Goal: Information Seeking & Learning: Learn about a topic

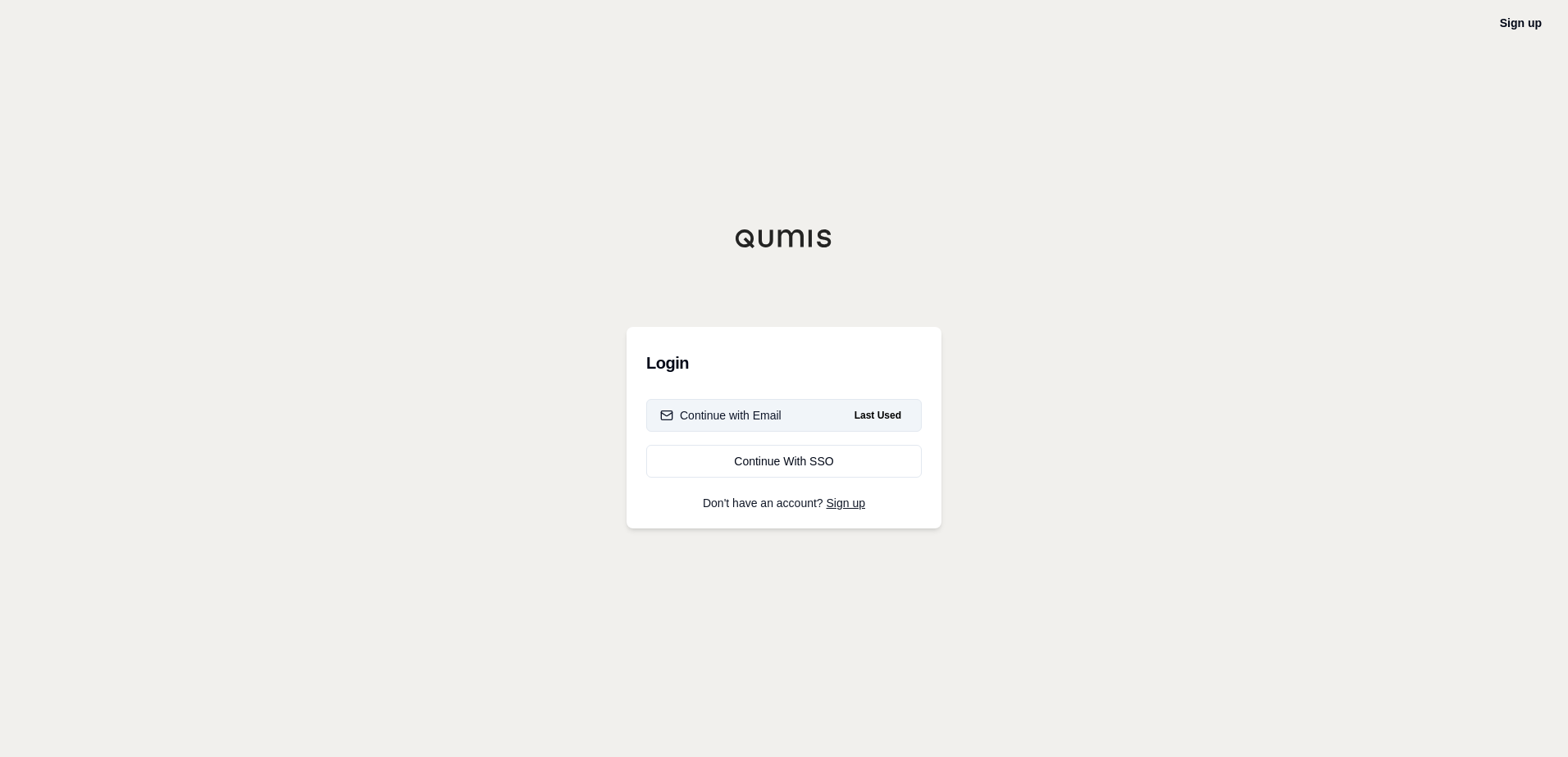
click at [733, 417] on div "Continue with Email" at bounding box center [720, 415] width 121 height 17
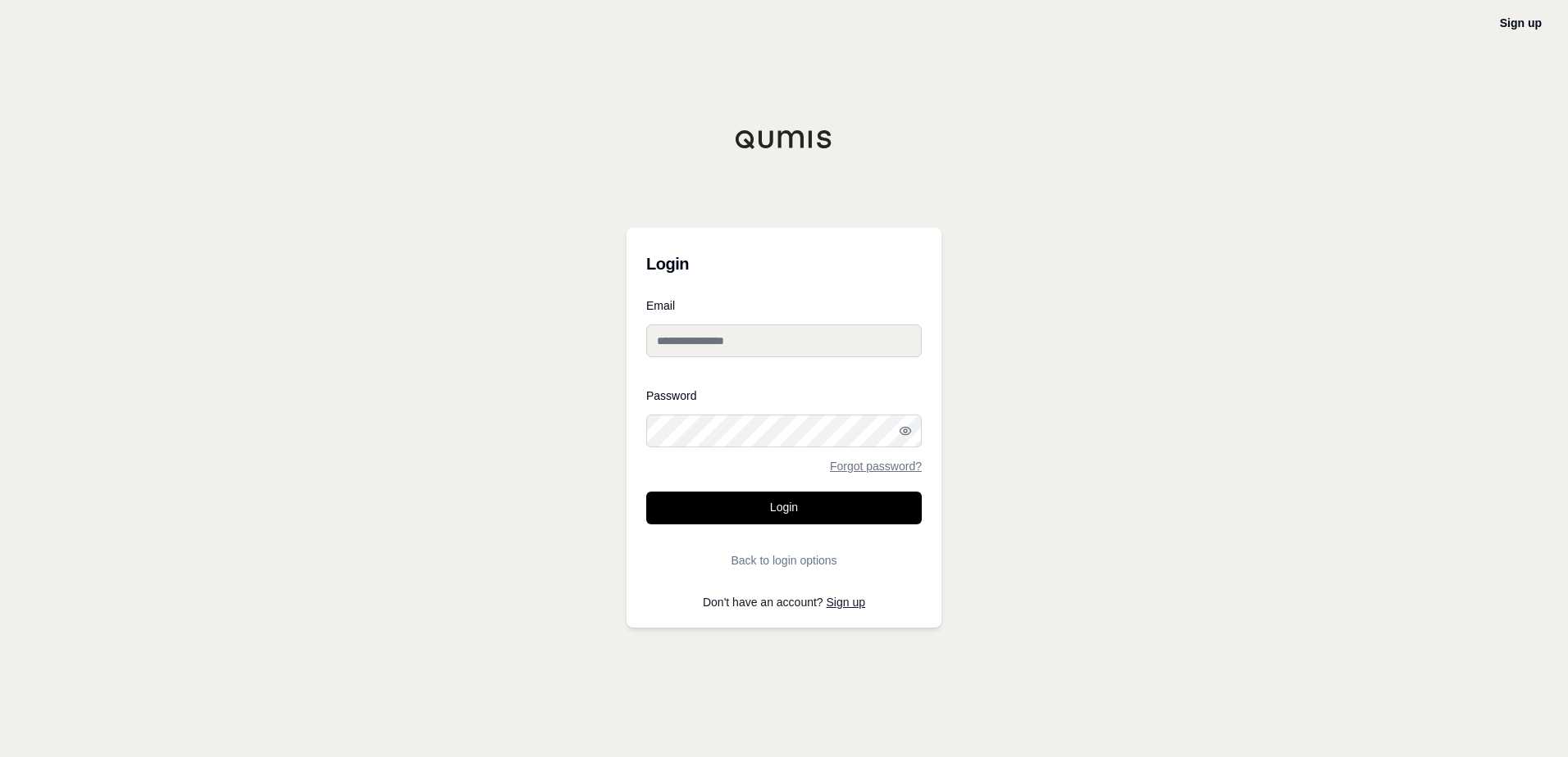
click at [757, 350] on input "Email" at bounding box center [784, 341] width 276 height 32
type input "**********"
click at [647, 492] on button "Login" at bounding box center [784, 508] width 276 height 32
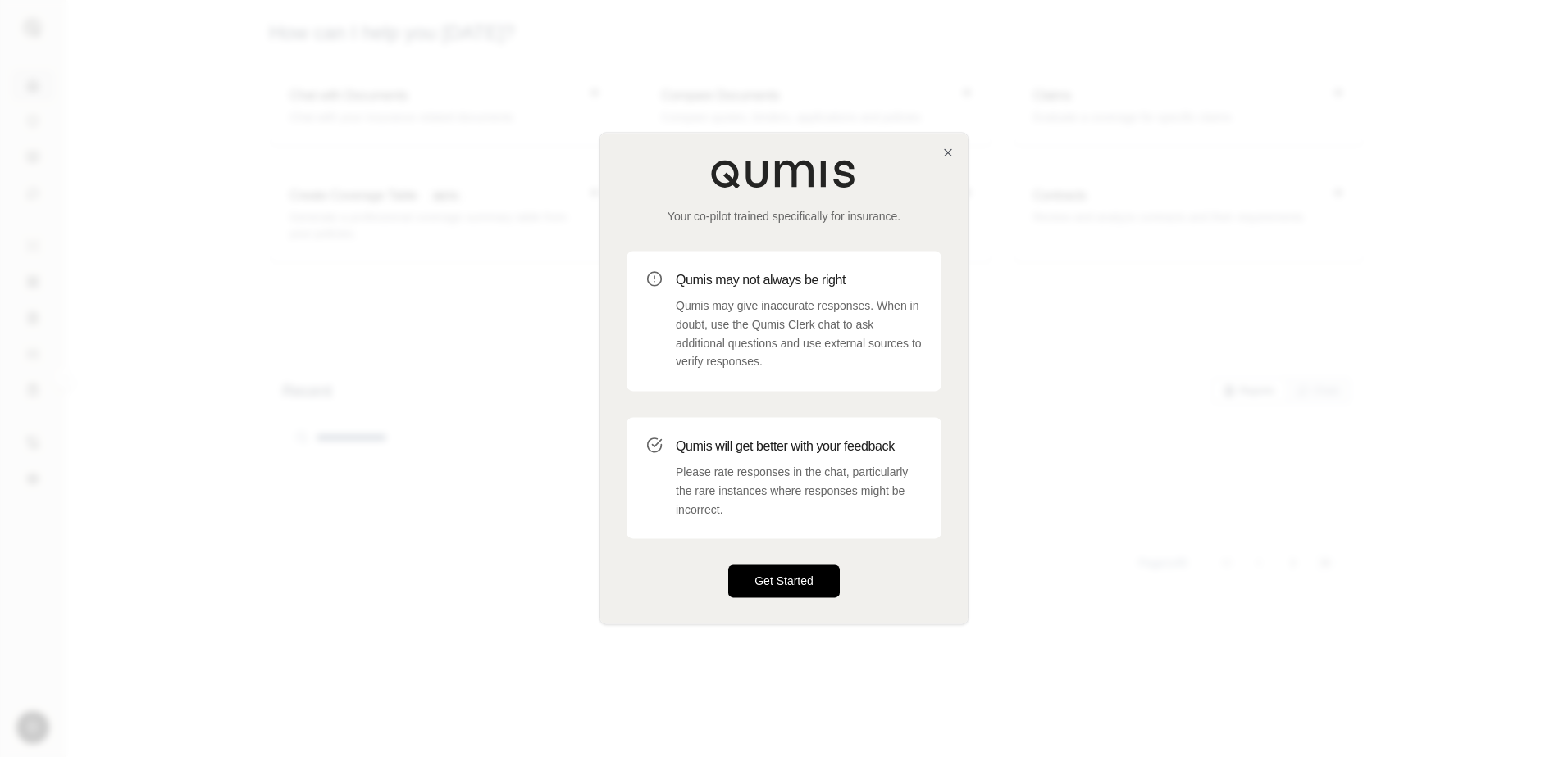
click at [789, 586] on button "Get Started" at bounding box center [784, 581] width 112 height 32
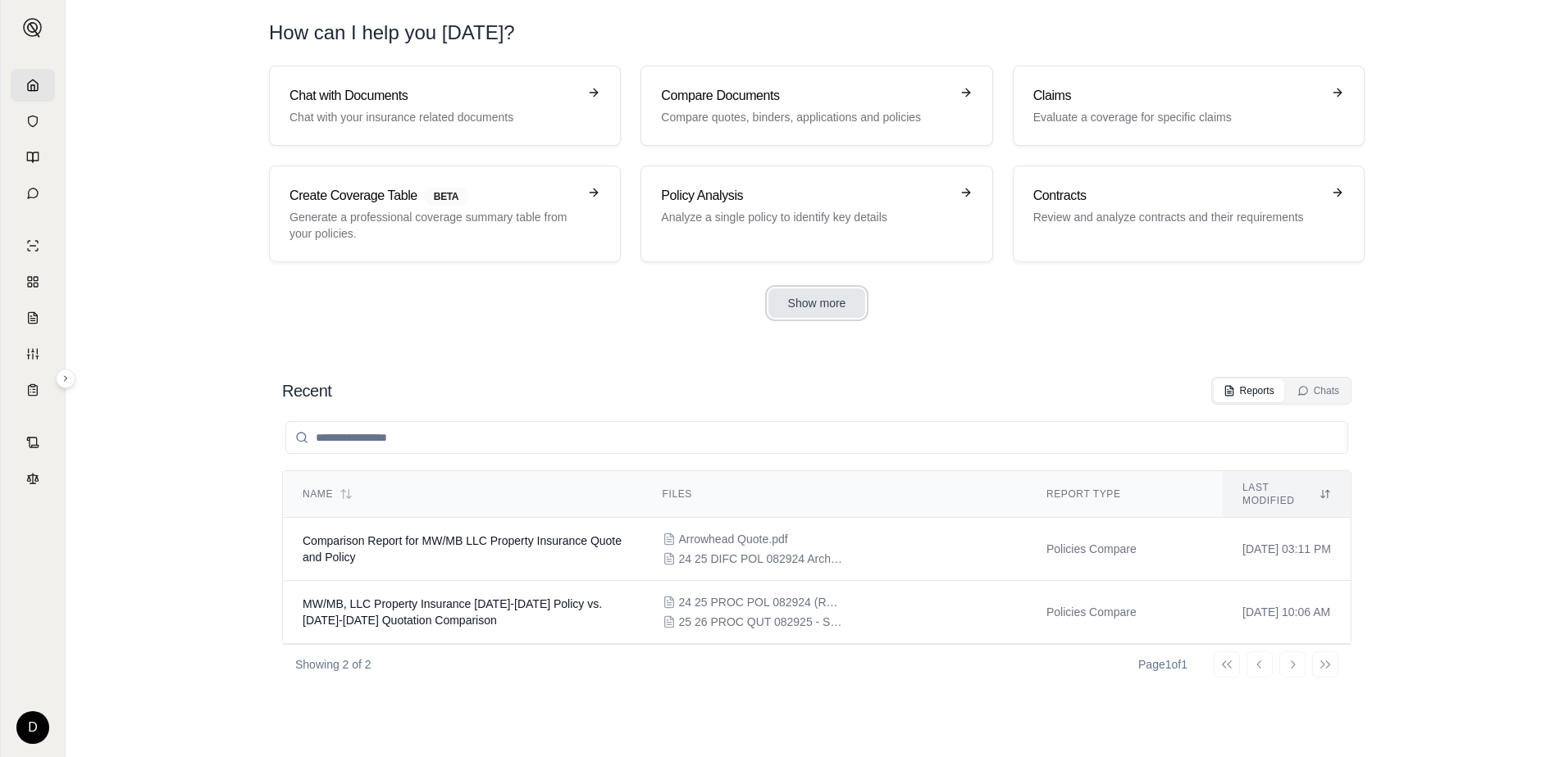
click at [829, 302] on button "Show more" at bounding box center [817, 304] width 98 height 30
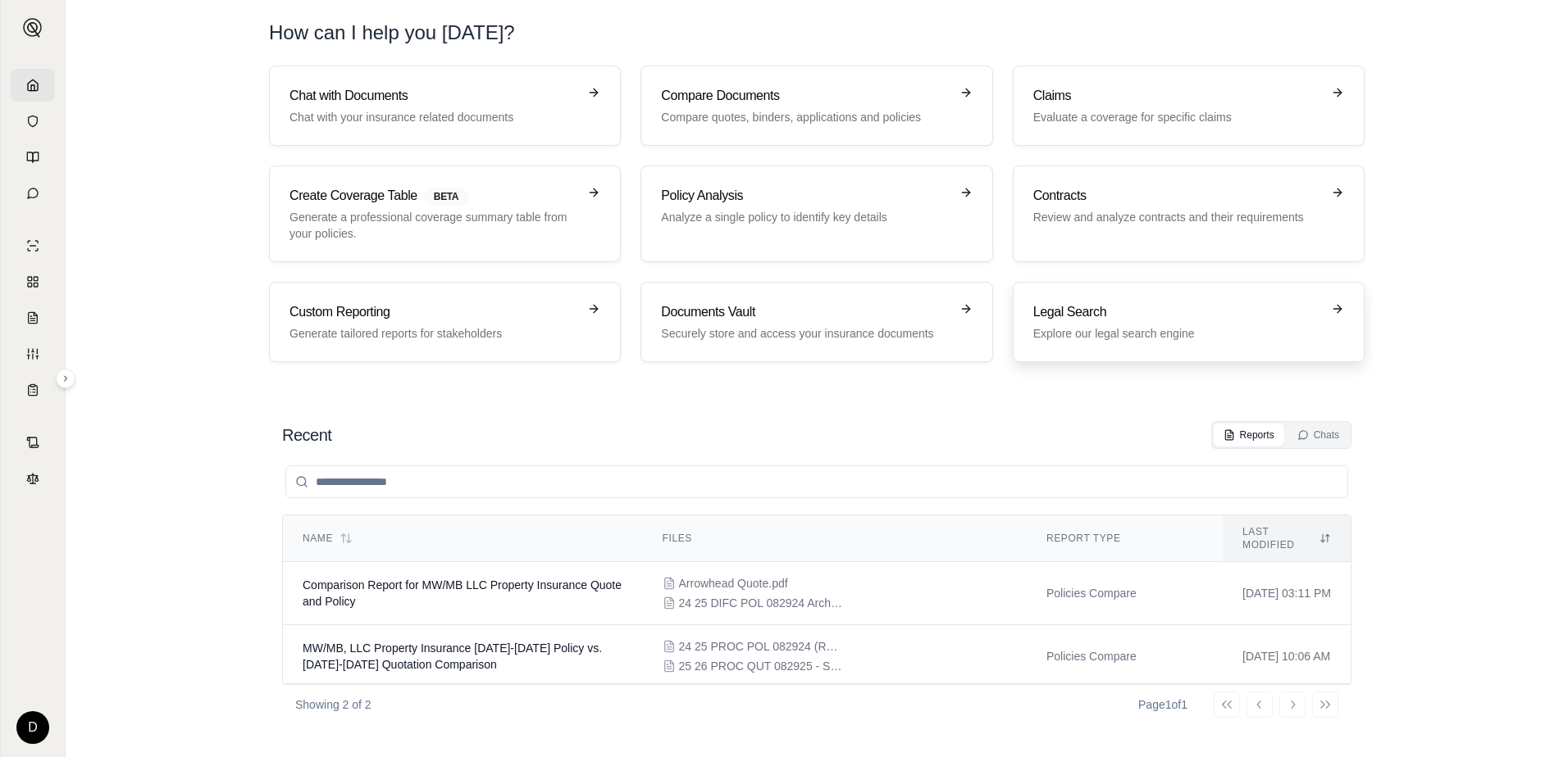
click at [1157, 337] on p "Explore our legal search engine" at bounding box center [1177, 334] width 288 height 17
